Goal: Navigation & Orientation: Find specific page/section

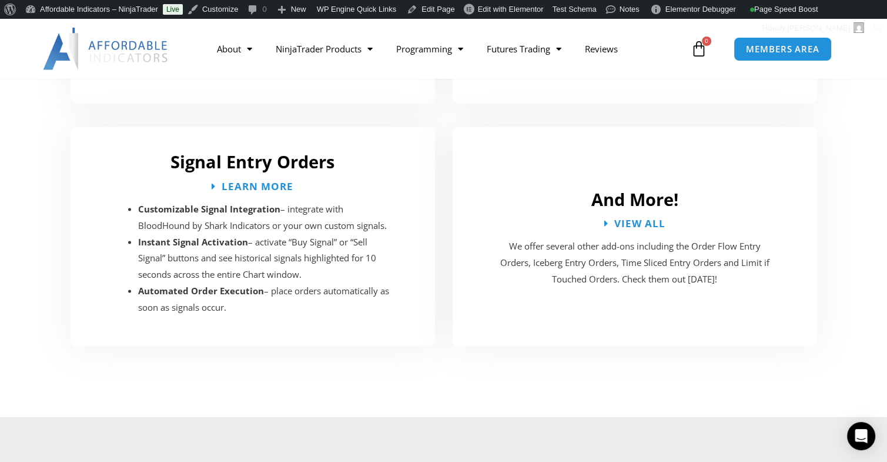
scroll to position [2235, 0]
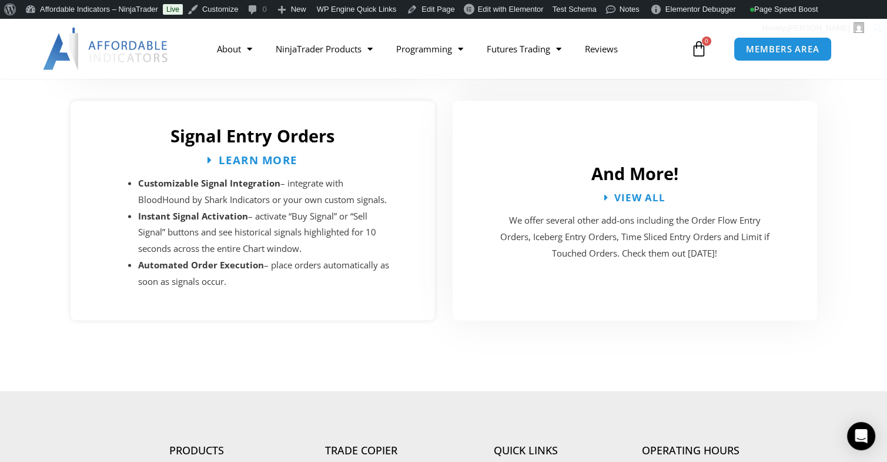
click at [245, 155] on span "Learn More" at bounding box center [258, 160] width 79 height 11
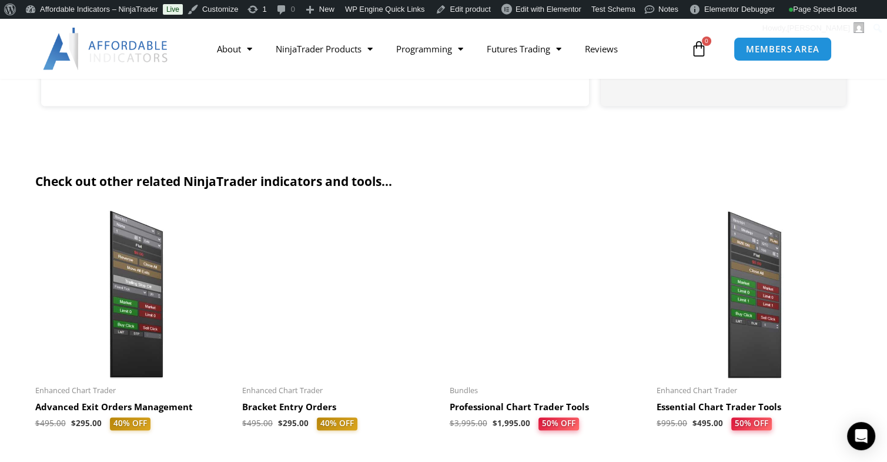
scroll to position [1588, 0]
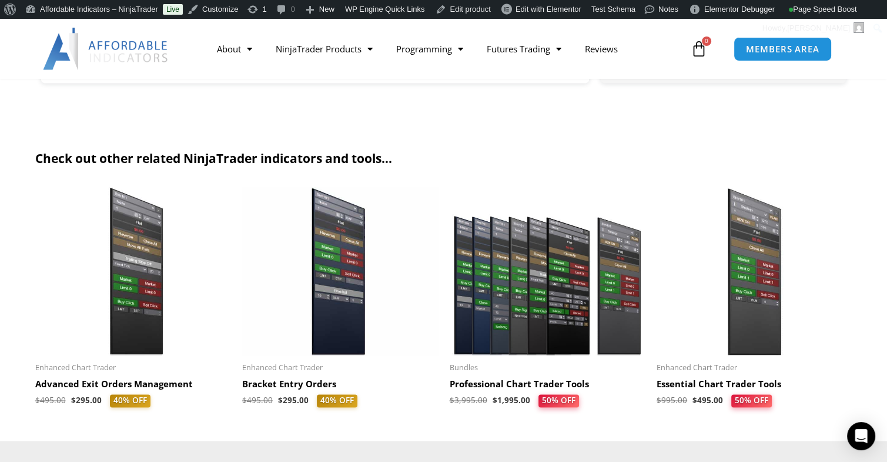
click at [527, 300] on img at bounding box center [548, 271] width 196 height 168
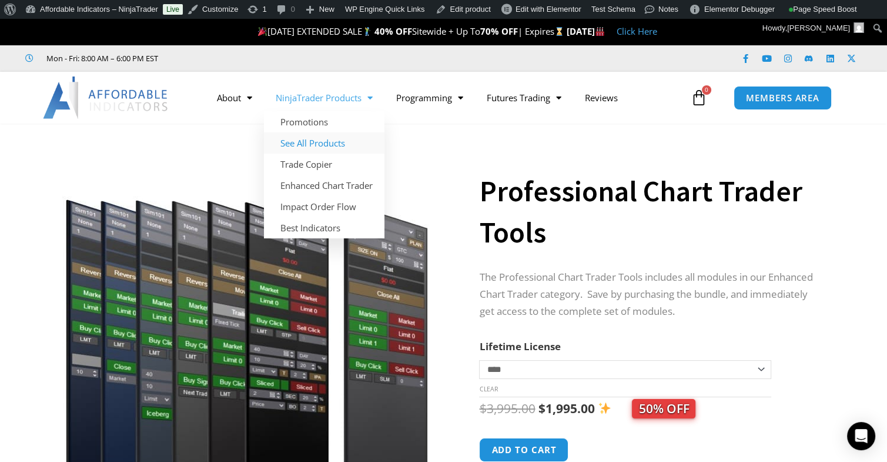
click at [322, 142] on link "See All Products" at bounding box center [324, 142] width 121 height 21
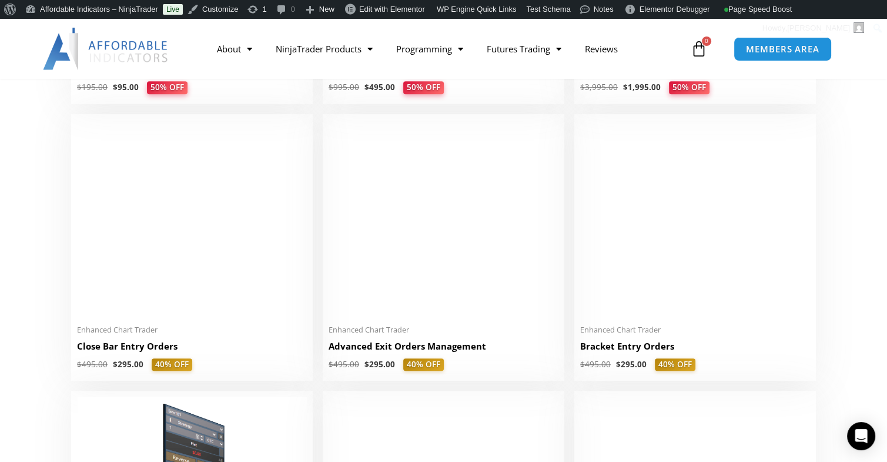
scroll to position [588, 0]
